Goal: Task Accomplishment & Management: Use online tool/utility

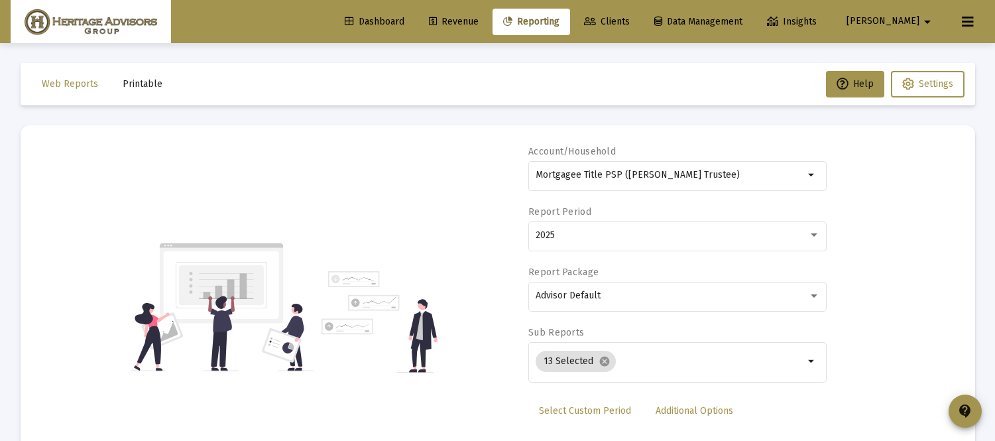
select select "View all"
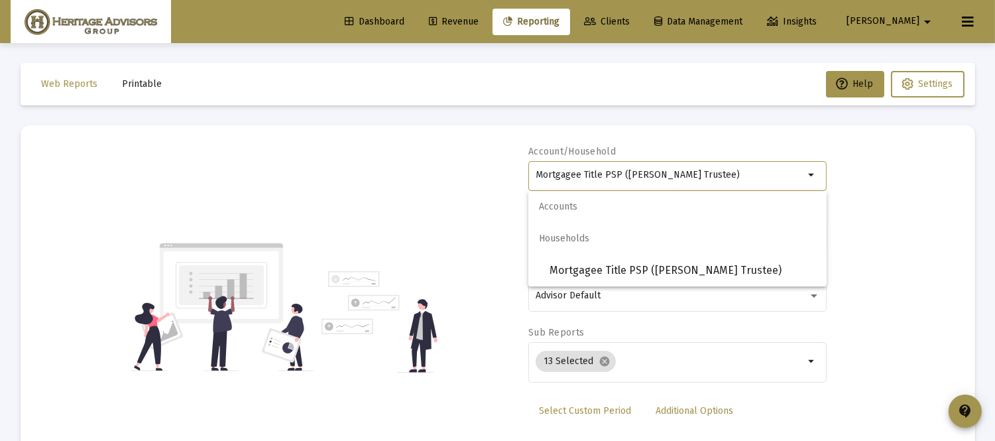
drag, startPoint x: 736, startPoint y: 175, endPoint x: 359, endPoint y: 187, distance: 378.0
click at [361, 186] on div "Account/Household Mortgagee Title PSP ([PERSON_NAME] Trustee) arrow_drop_down R…" at bounding box center [497, 307] width 915 height 324
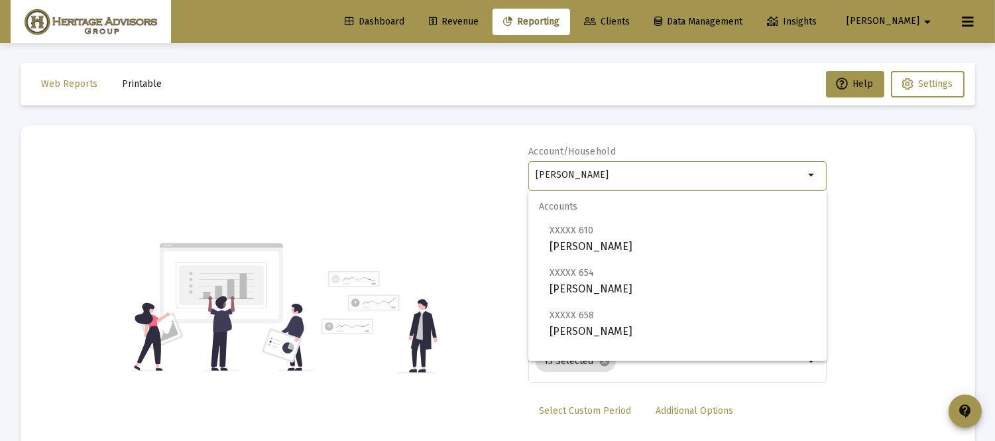
scroll to position [53, 0]
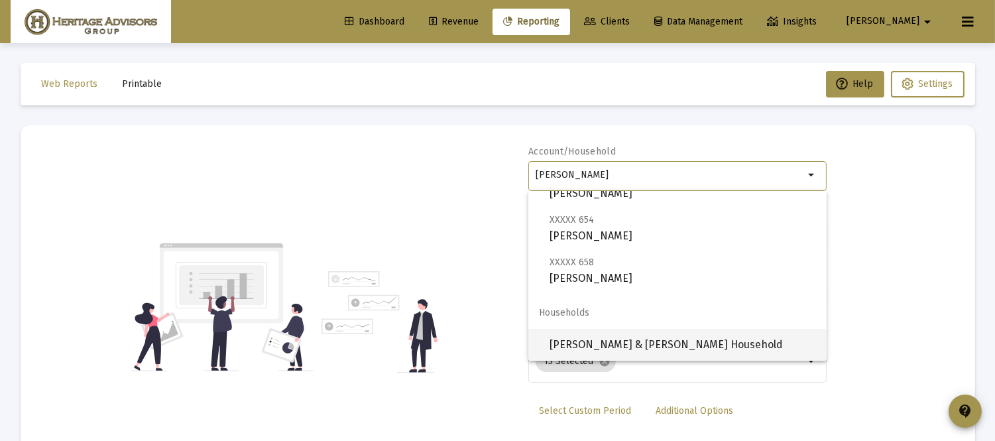
click at [683, 336] on span "[PERSON_NAME] & [PERSON_NAME] Household" at bounding box center [682, 345] width 266 height 32
type input "[PERSON_NAME] & [PERSON_NAME] Household"
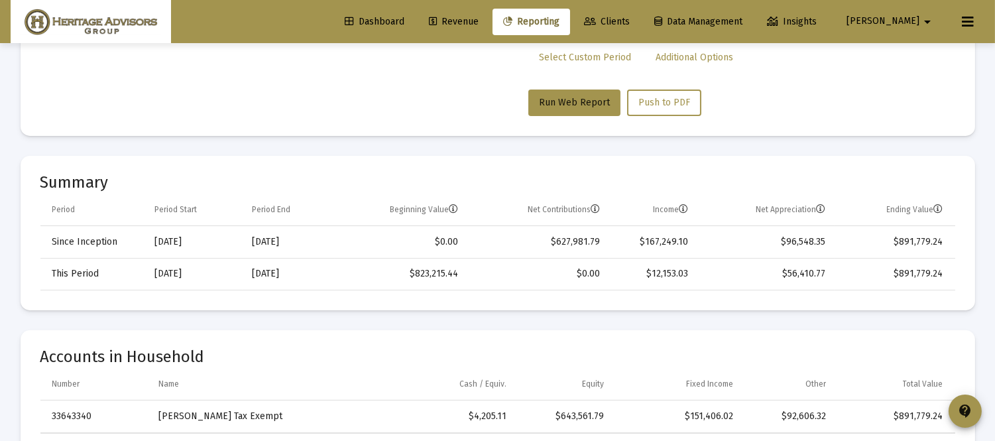
scroll to position [293, 0]
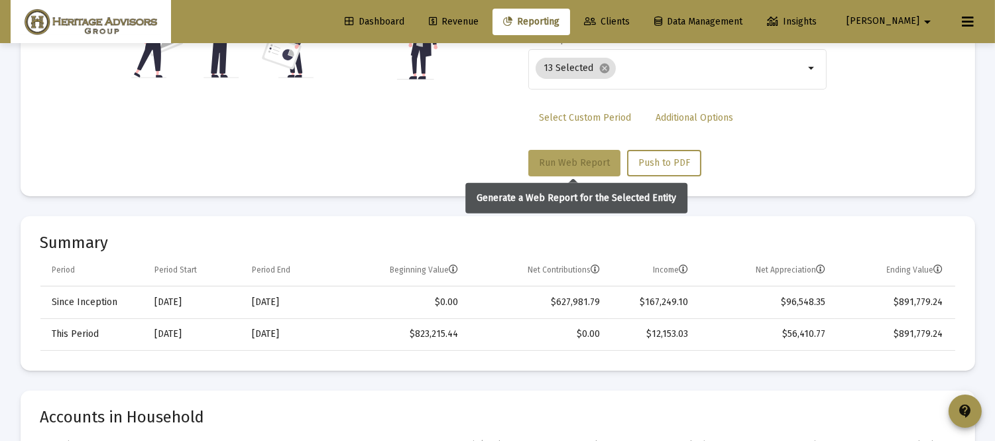
click at [582, 160] on span "Run Web Report" at bounding box center [574, 162] width 71 height 11
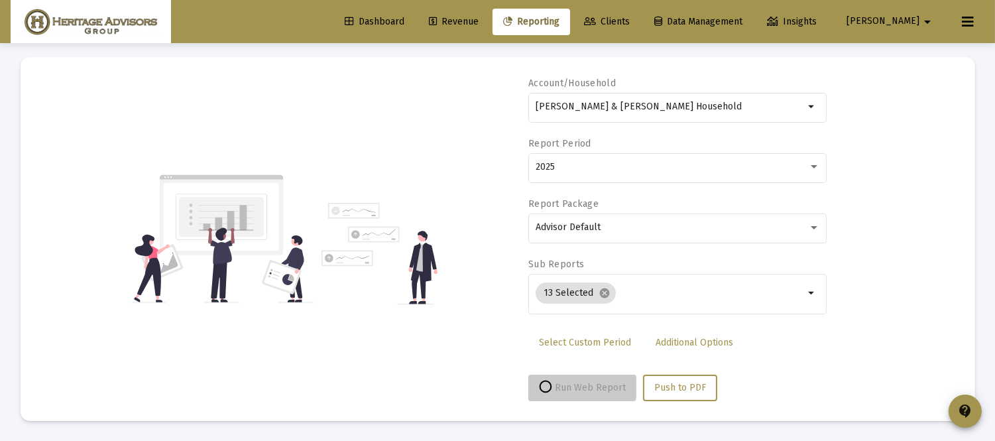
scroll to position [68, 0]
select select "View all"
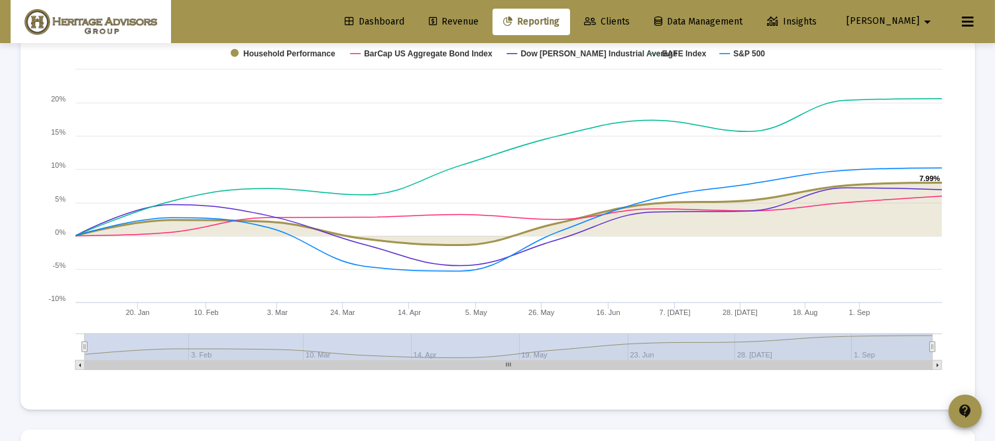
scroll to position [0, 0]
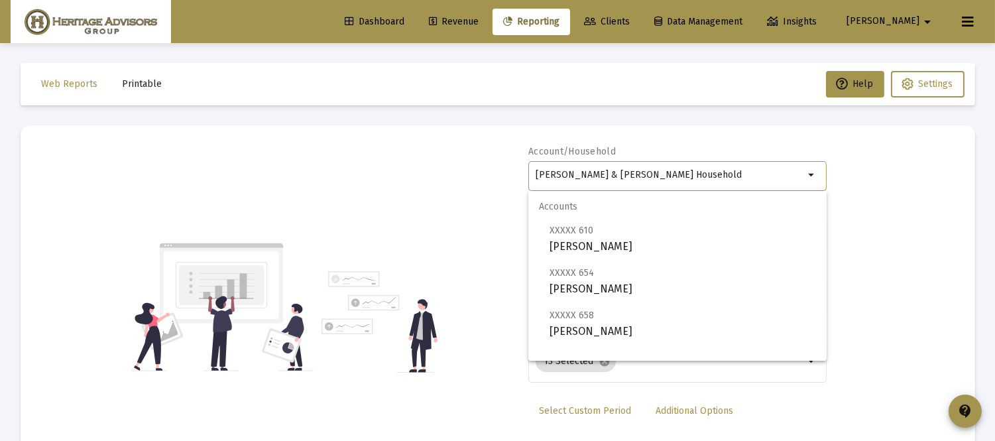
drag, startPoint x: 691, startPoint y: 177, endPoint x: 349, endPoint y: 174, distance: 342.0
click at [353, 174] on div "Account/[PERSON_NAME] & [PERSON_NAME] Household arrow_drop_down Report Period 2…" at bounding box center [497, 307] width 915 height 324
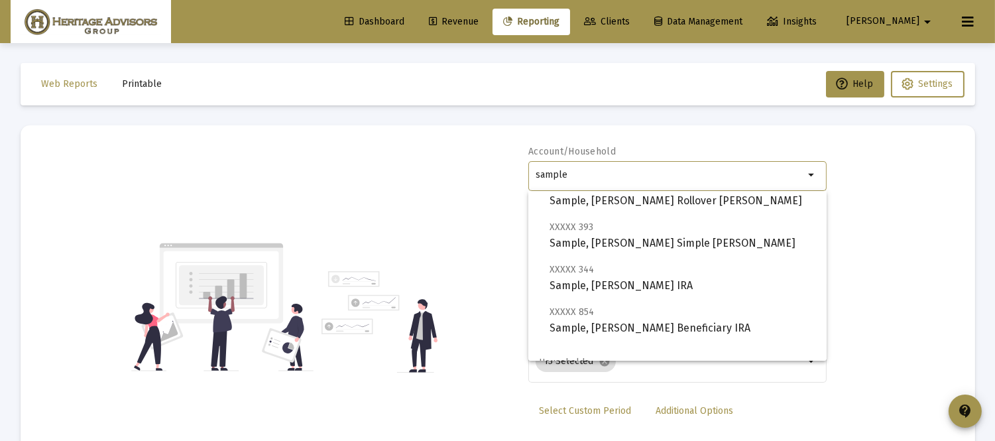
scroll to position [137, 0]
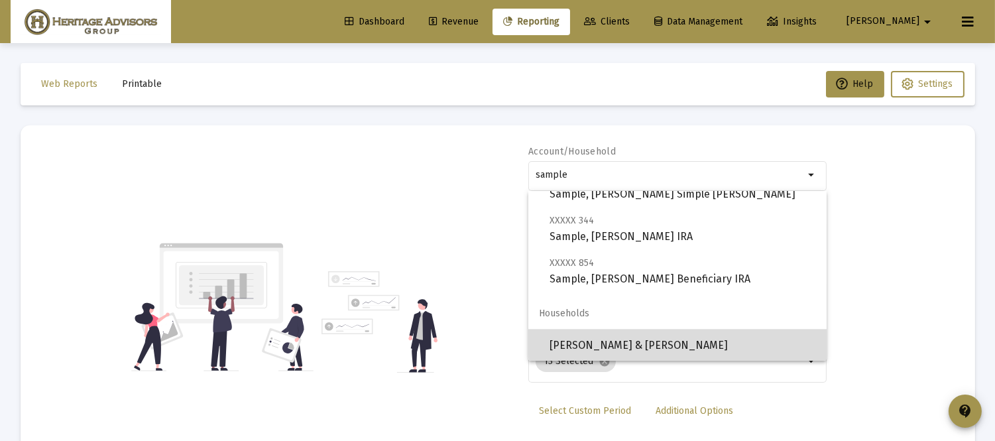
click at [684, 337] on span "[PERSON_NAME] & [PERSON_NAME]" at bounding box center [682, 345] width 266 height 32
type input "[PERSON_NAME] & [PERSON_NAME]"
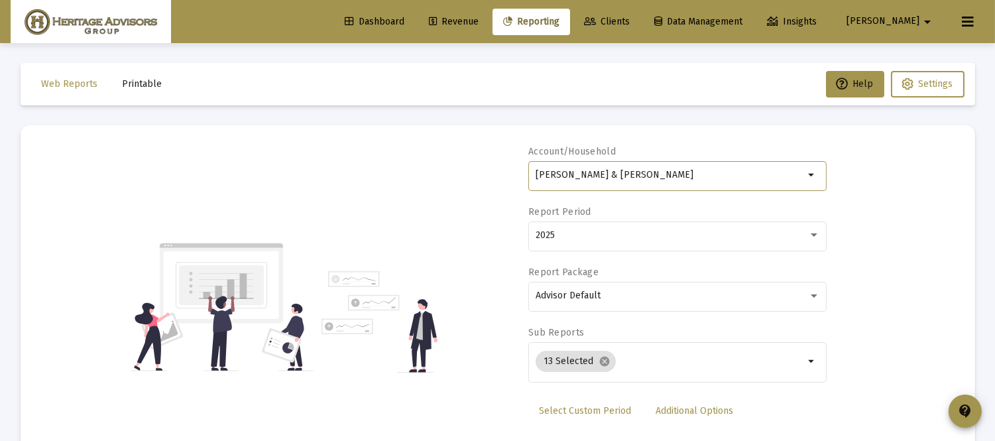
scroll to position [410, 0]
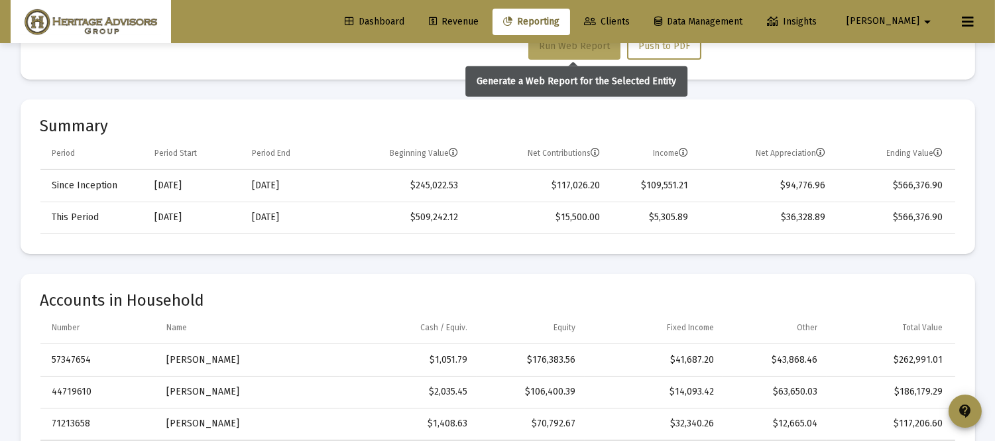
click at [579, 45] on span "Run Web Report" at bounding box center [574, 45] width 71 height 11
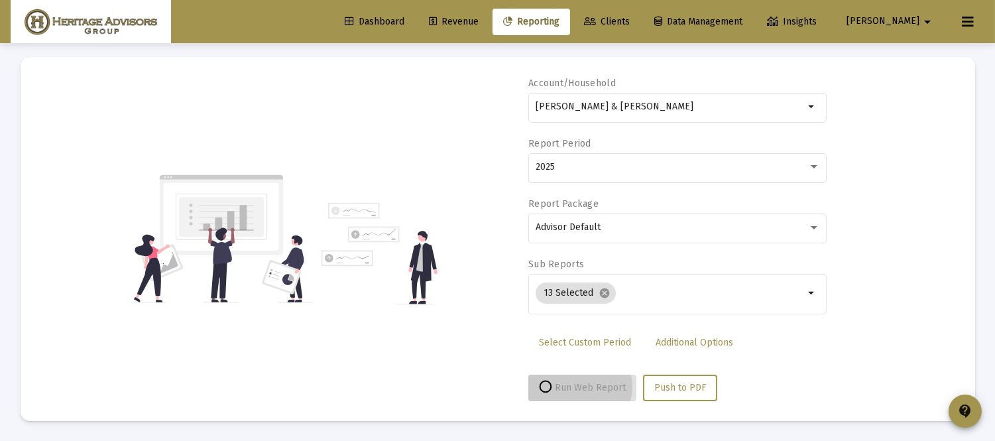
scroll to position [68, 0]
select select "View all"
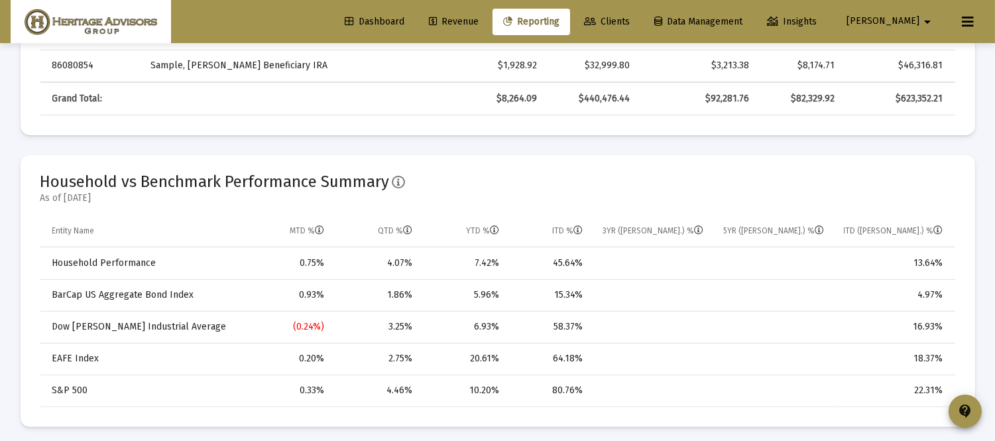
scroll to position [0, 0]
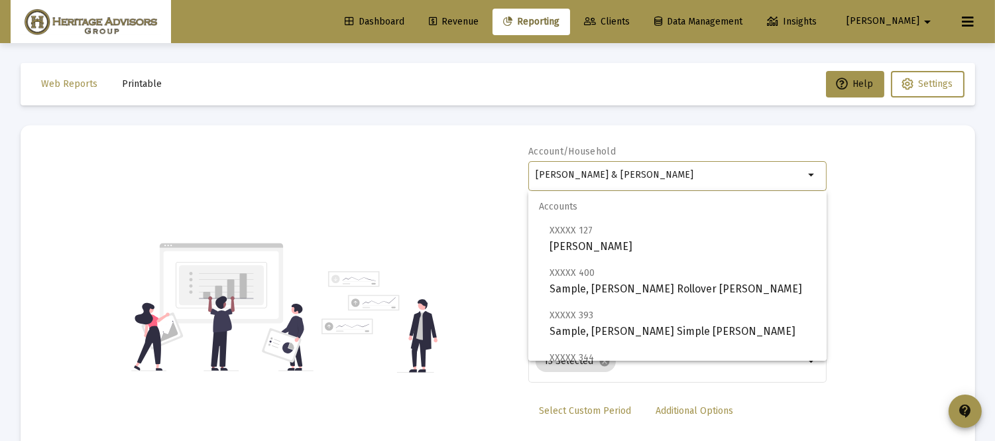
drag, startPoint x: 712, startPoint y: 174, endPoint x: 401, endPoint y: 177, distance: 310.8
click at [401, 177] on div "Account/Household [PERSON_NAME] & [PERSON_NAME] arrow_drop_down Report Period 2…" at bounding box center [497, 307] width 915 height 324
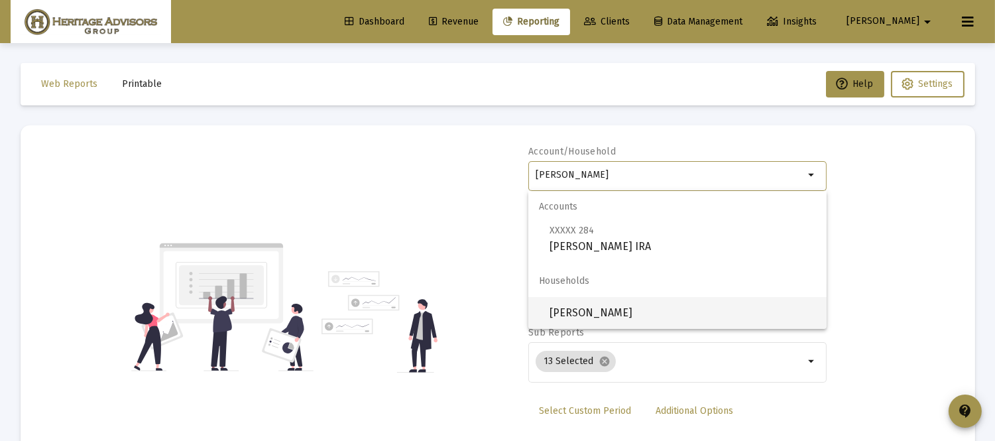
click at [623, 298] on span "[PERSON_NAME]" at bounding box center [682, 313] width 266 height 32
type input "[PERSON_NAME]"
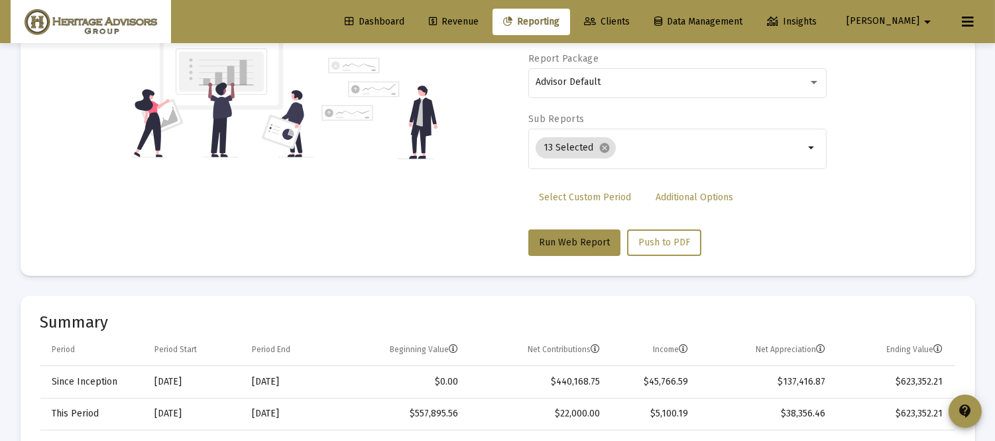
scroll to position [306, 0]
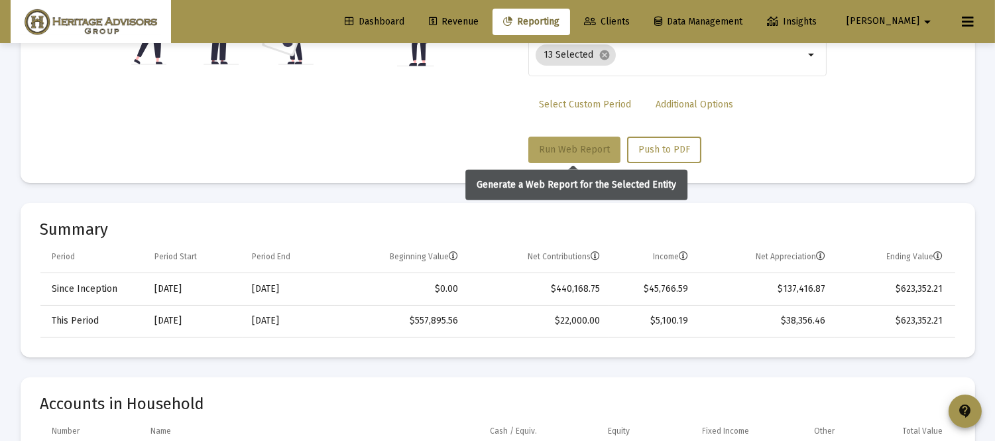
click at [567, 144] on span "Run Web Report" at bounding box center [574, 149] width 71 height 11
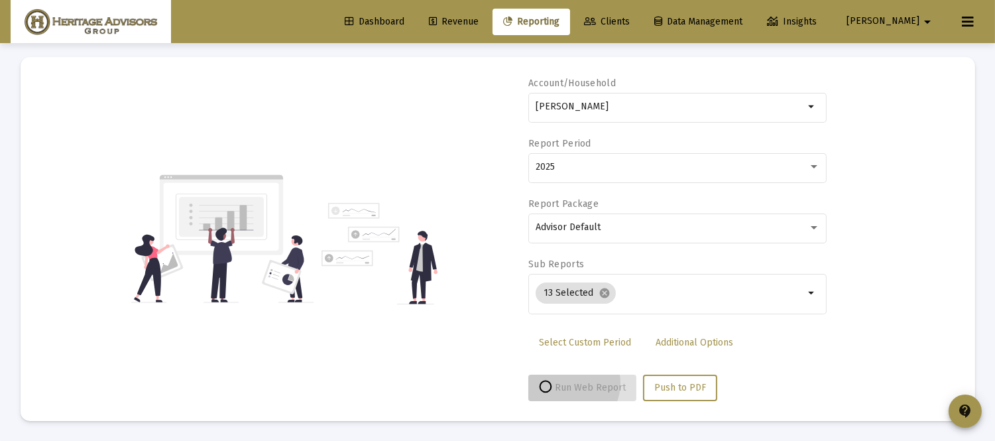
scroll to position [68, 0]
select select "View all"
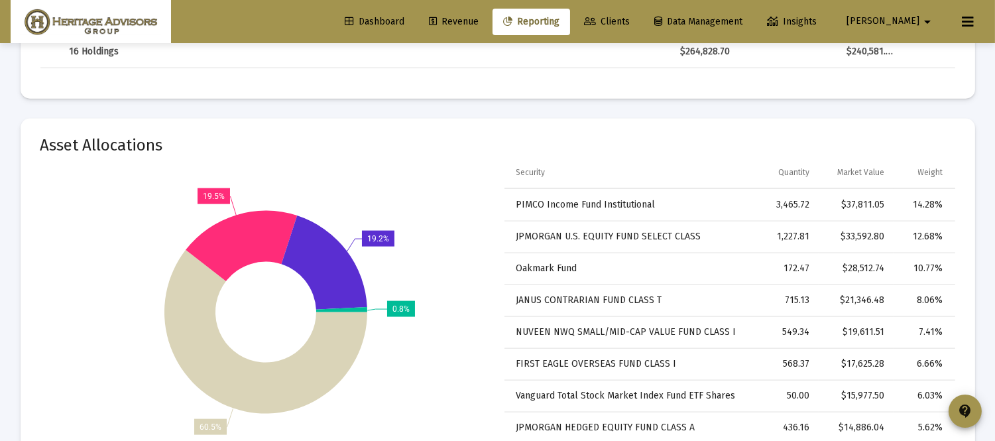
scroll to position [3369, 0]
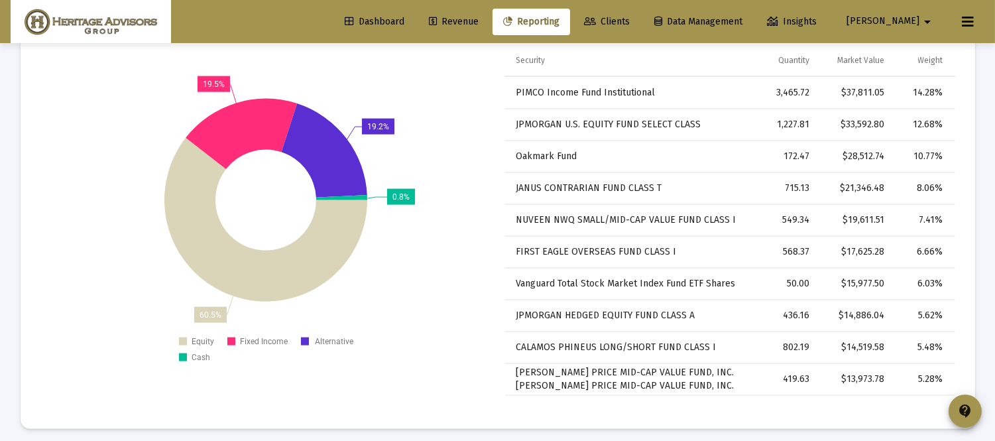
click at [918, 18] on span "[PERSON_NAME]" at bounding box center [882, 21] width 73 height 11
click at [895, 83] on button "Logout" at bounding box center [907, 88] width 79 height 32
